Goal: Task Accomplishment & Management: Use online tool/utility

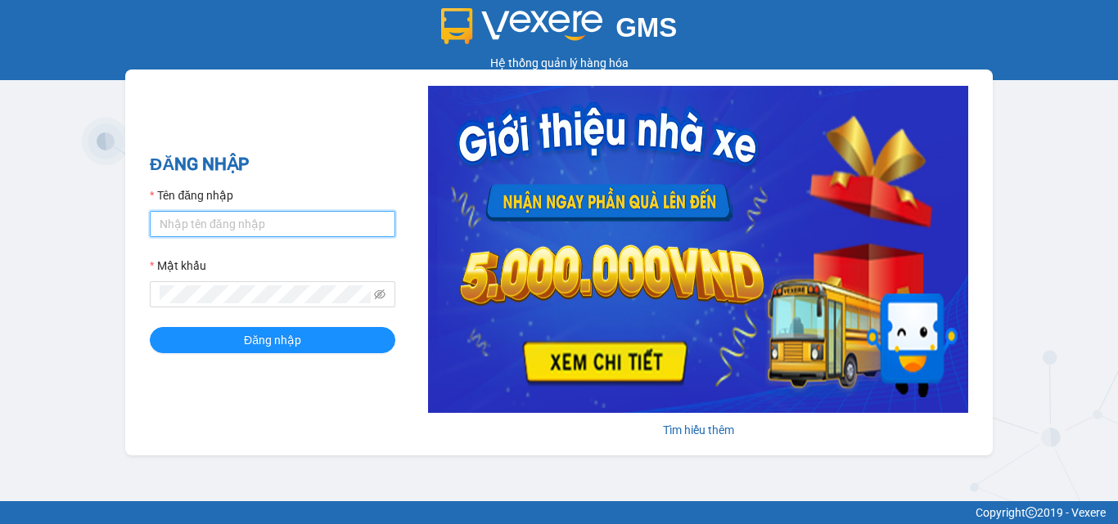
click at [259, 221] on input "Tên đăng nhập" at bounding box center [272, 224] width 245 height 26
type input "huong.phucanex"
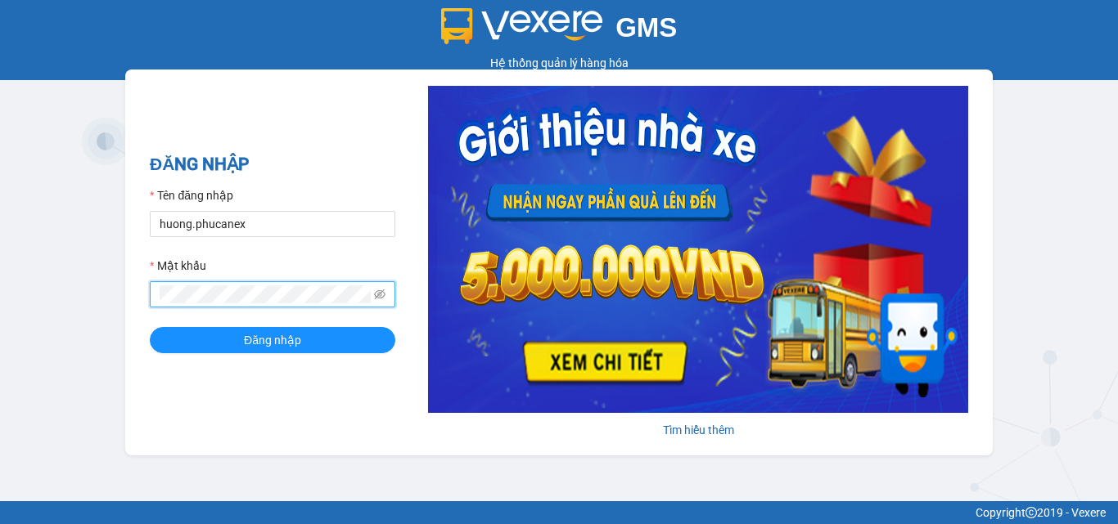
click at [150, 327] on button "Đăng nhập" at bounding box center [272, 340] width 245 height 26
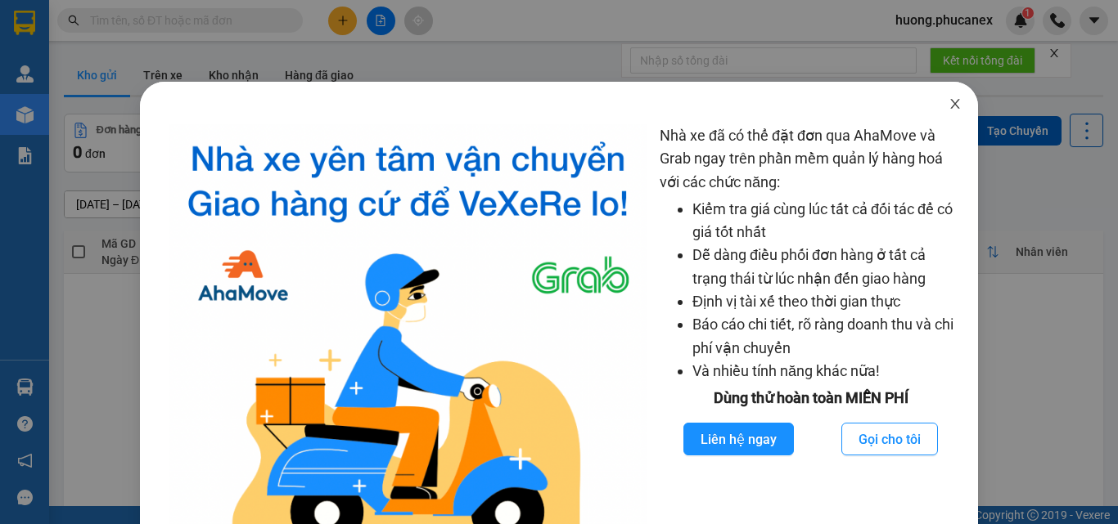
click at [948, 106] on icon "close" at bounding box center [954, 103] width 13 height 13
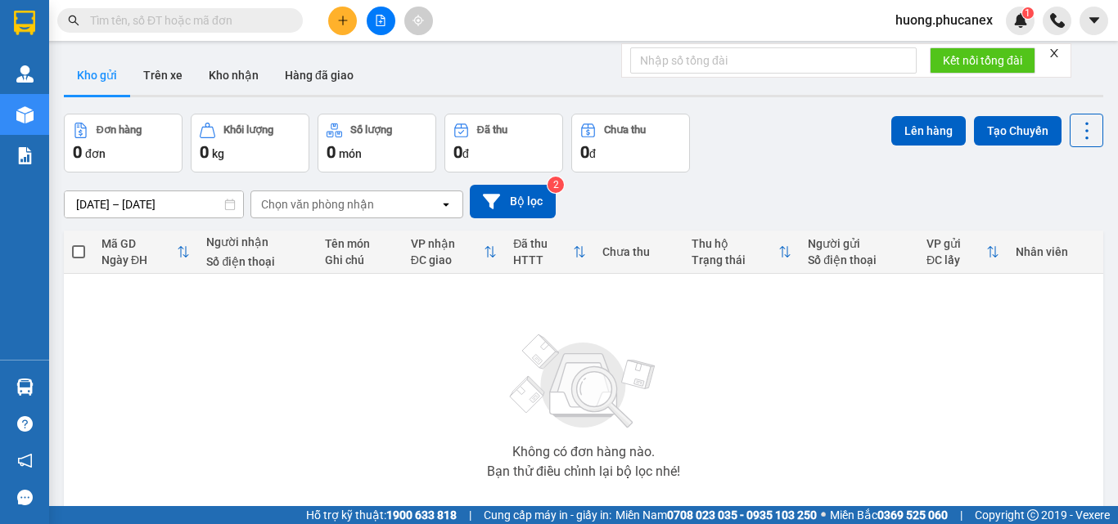
click at [214, 23] on input "text" at bounding box center [186, 20] width 193 height 18
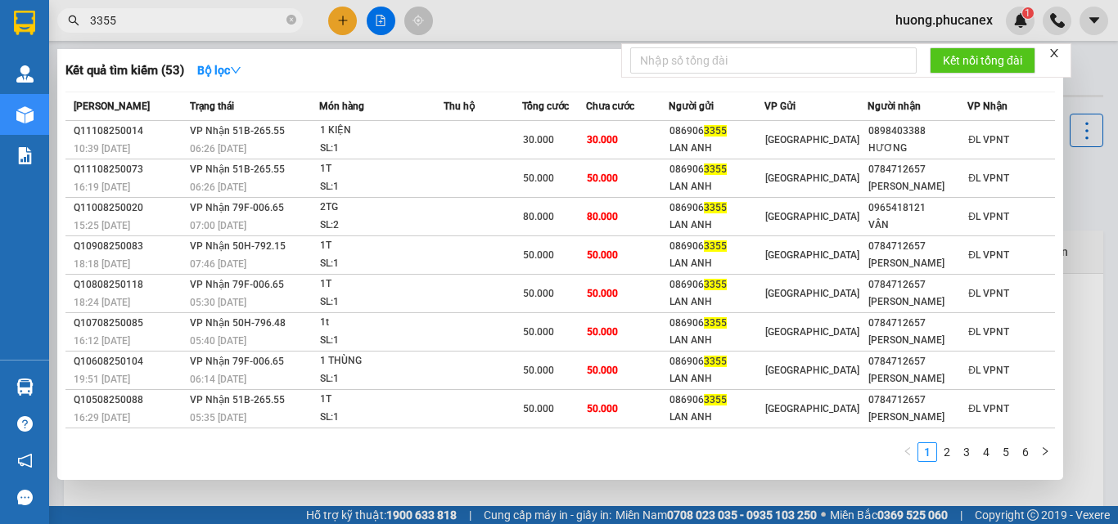
type input "3355"
